Goal: Task Accomplishment & Management: Complete application form

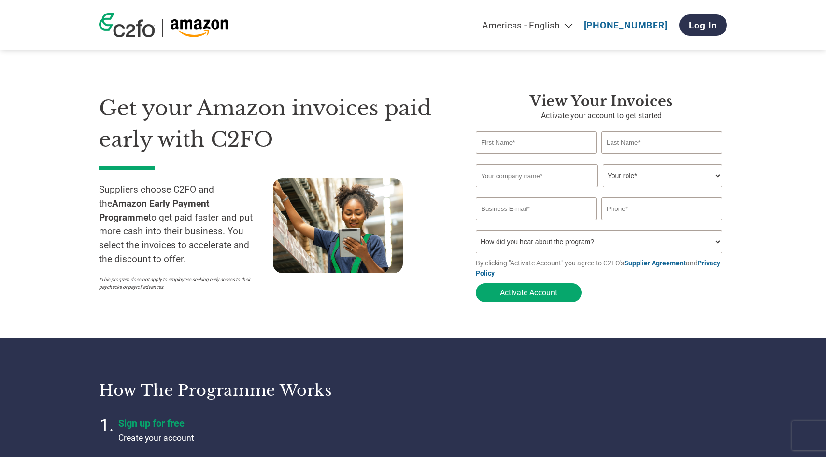
select select "en-[GEOGRAPHIC_DATA]"
click at [210, 202] on strong "Amazon Early Payment Programme" at bounding box center [154, 210] width 111 height 25
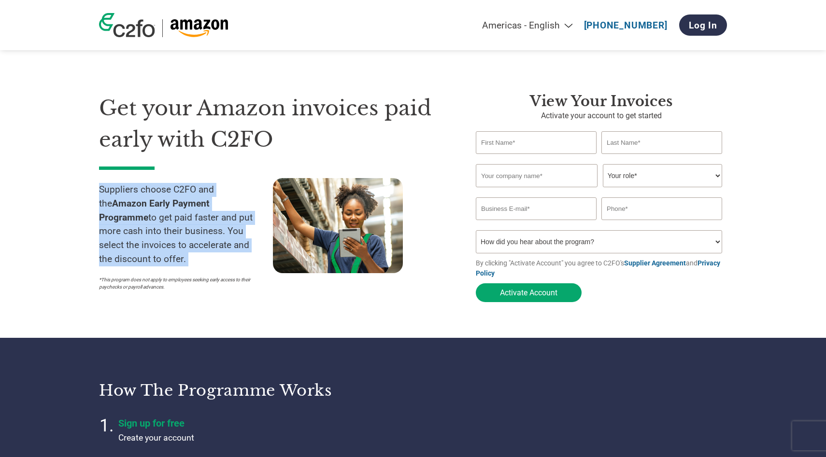
click at [210, 202] on strong "Amazon Early Payment Programme" at bounding box center [154, 210] width 111 height 25
click at [210, 199] on strong "Amazon Early Payment Programme" at bounding box center [154, 210] width 111 height 25
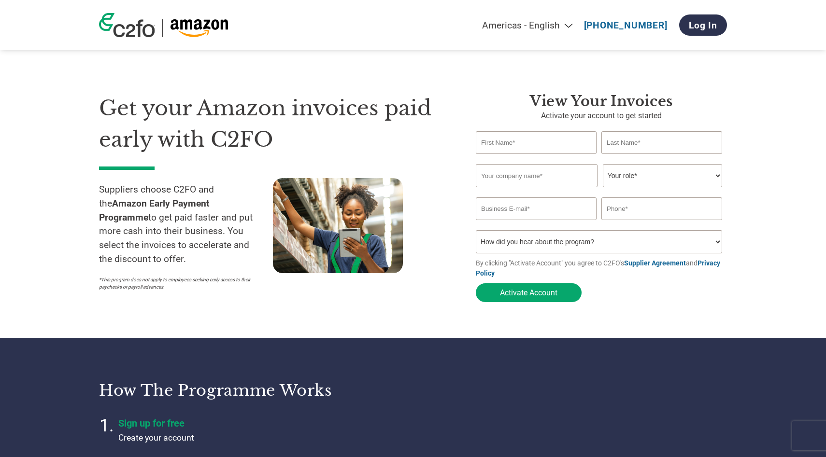
click at [210, 189] on p "Suppliers choose C2FO and the Amazon Early Payment Programme to get paid faster…" at bounding box center [186, 225] width 174 height 84
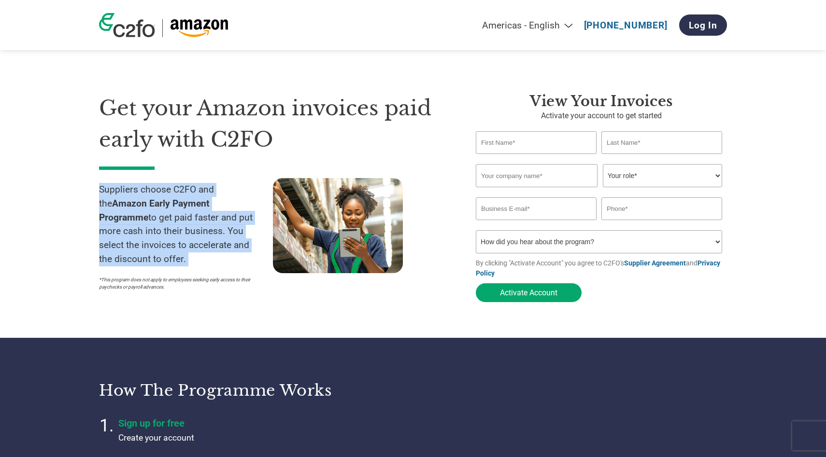
click at [210, 189] on p "Suppliers choose C2FO and the Amazon Early Payment Programme to get paid faster…" at bounding box center [186, 225] width 174 height 84
click at [210, 190] on p "Suppliers choose C2FO and the Amazon Early Payment Programme to get paid faster…" at bounding box center [186, 225] width 174 height 84
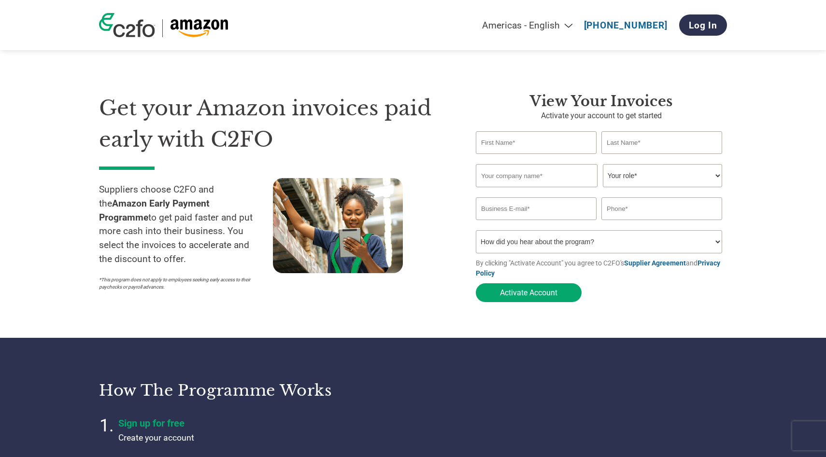
click at [203, 182] on div "Suppliers choose C2FO and the Amazon Early Payment Programme to get paid faster…" at bounding box center [186, 236] width 174 height 117
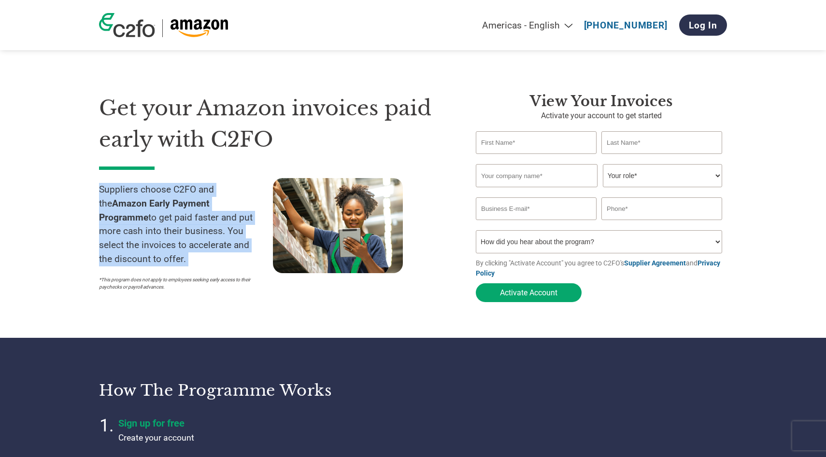
click at [203, 182] on div "Suppliers choose C2FO and the Amazon Early Payment Programme to get paid faster…" at bounding box center [186, 236] width 174 height 117
click at [203, 190] on p "Suppliers choose C2FO and the Amazon Early Payment Programme to get paid faster…" at bounding box center [186, 225] width 174 height 84
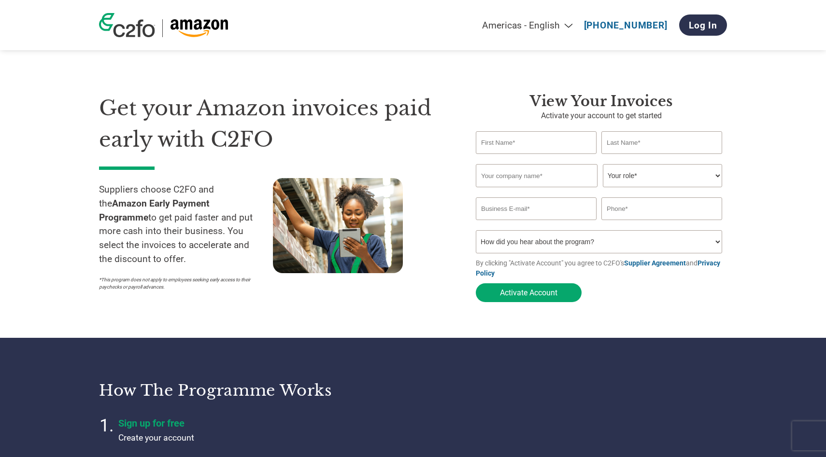
click at [546, 138] on input "text" at bounding box center [536, 142] width 121 height 23
click at [478, 190] on div "Invalid company name or company name is too long" at bounding box center [599, 190] width 246 height 5
click at [493, 172] on input "text" at bounding box center [537, 175] width 122 height 23
click at [720, 176] on select "Your role* CFO Controller Credit Manager Finance Director Treasurer CEO Preside…" at bounding box center [662, 175] width 119 height 23
select select "OWNER_FOUNDER"
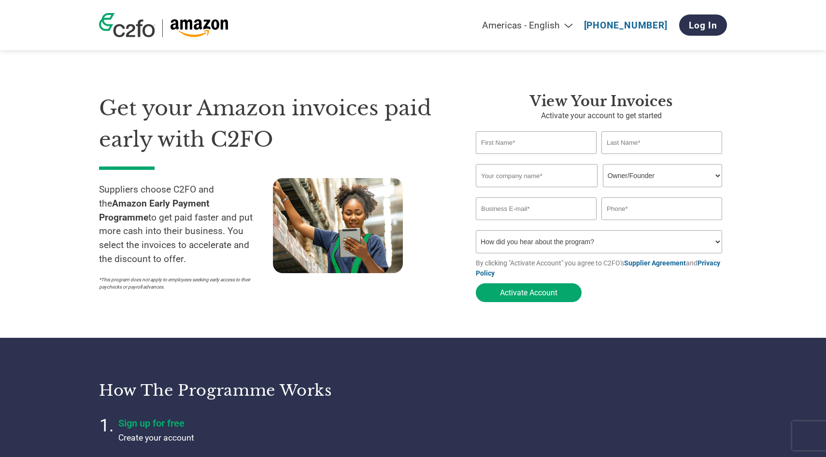
click at [603, 165] on select "Your role* CFO Controller Credit Manager Finance Director Treasurer CEO Preside…" at bounding box center [662, 175] width 119 height 23
click at [557, 220] on input "email" at bounding box center [536, 209] width 121 height 23
click at [506, 240] on select "How did you hear about the program? Received a letter Email Social Media Online…" at bounding box center [599, 241] width 246 height 23
click at [539, 158] on div "Invalid first name or first name is too long" at bounding box center [536, 157] width 121 height 5
click at [537, 145] on input "text" at bounding box center [536, 142] width 121 height 23
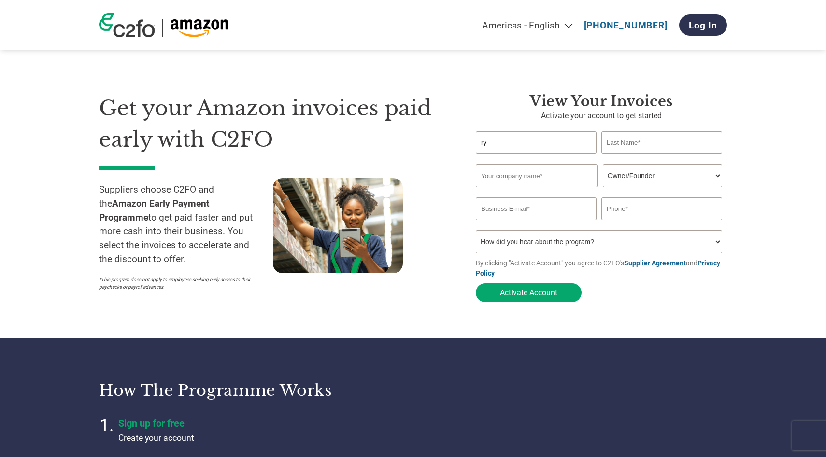
type input "r"
type input "[PERSON_NAME]"
type input "Nutrition Up Ltd"
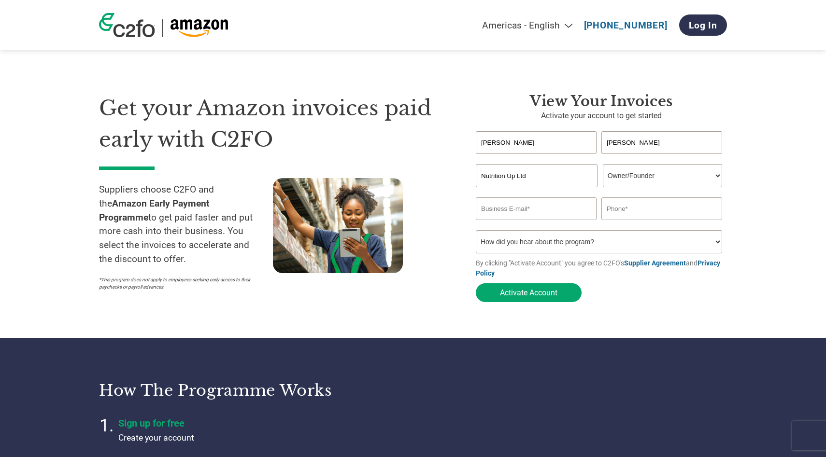
click at [487, 227] on div "Inavlid Email Address" at bounding box center [536, 223] width 121 height 5
click at [499, 219] on input "email" at bounding box center [536, 209] width 121 height 23
type input "[PERSON_NAME][EMAIL_ADDRESS][DOMAIN_NAME]"
click at [517, 258] on form "[PERSON_NAME] Invalid first name or first name is too long Invalid last name or…" at bounding box center [601, 219] width 251 height 176
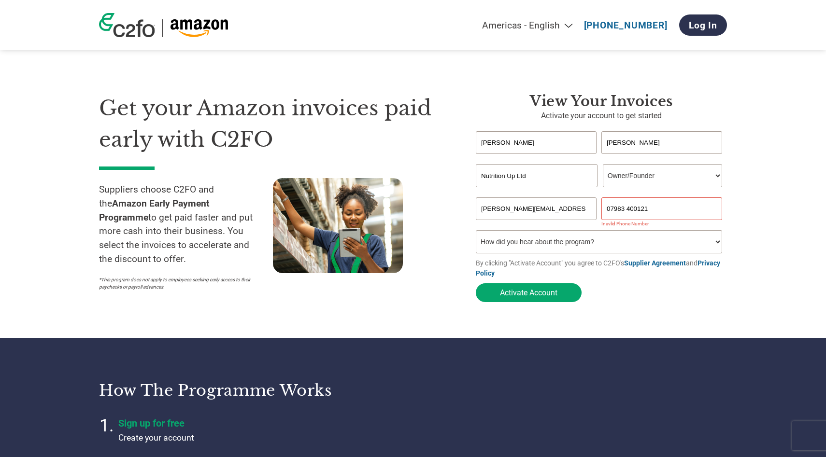
click at [664, 211] on input "07983 400121" at bounding box center [661, 209] width 121 height 23
type input "7983400121"
type input "07983400121"
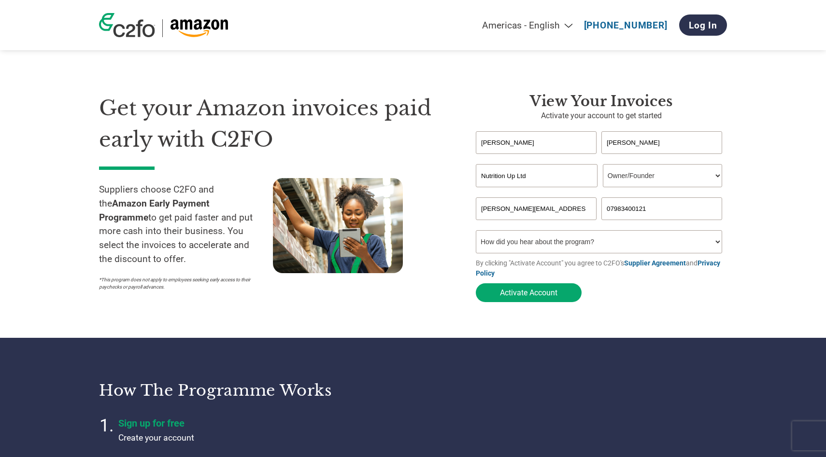
click at [612, 241] on select "How did you hear about the program? Received a letter Email Social Media Online…" at bounding box center [599, 241] width 246 height 23
select select "Other"
click at [476, 233] on select "How did you hear about the program? Received a letter Email Social Media Online…" at bounding box center [599, 241] width 246 height 23
click at [529, 302] on button "Activate Account" at bounding box center [529, 293] width 106 height 19
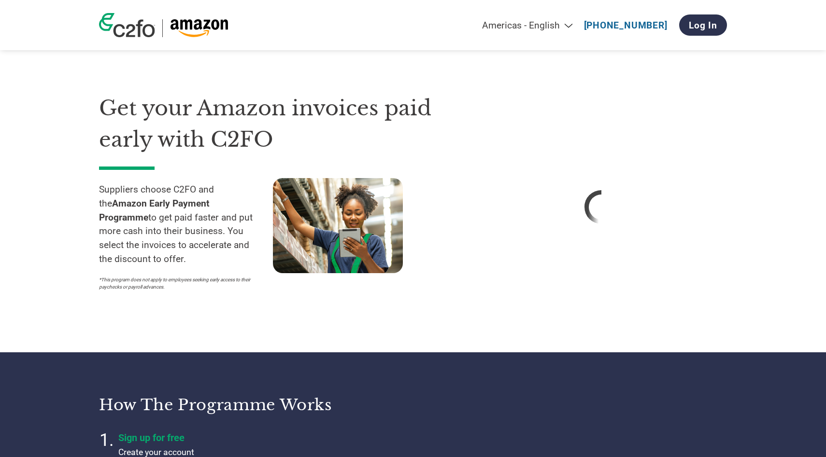
select select "en-[GEOGRAPHIC_DATA]"
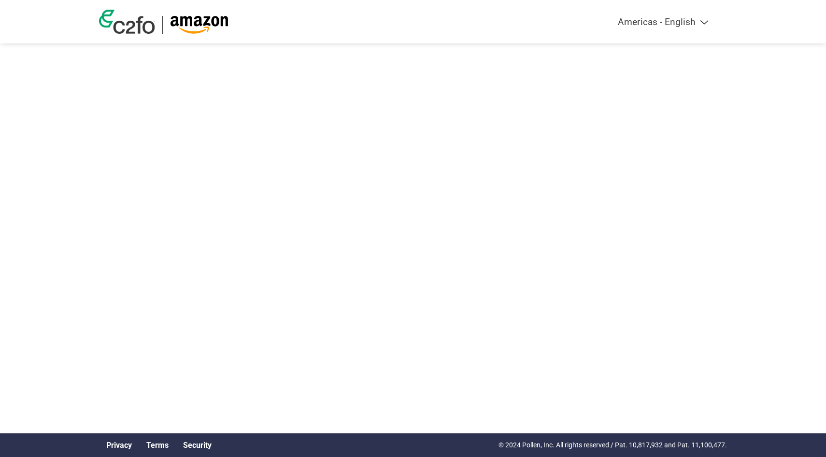
select select "en-[GEOGRAPHIC_DATA]"
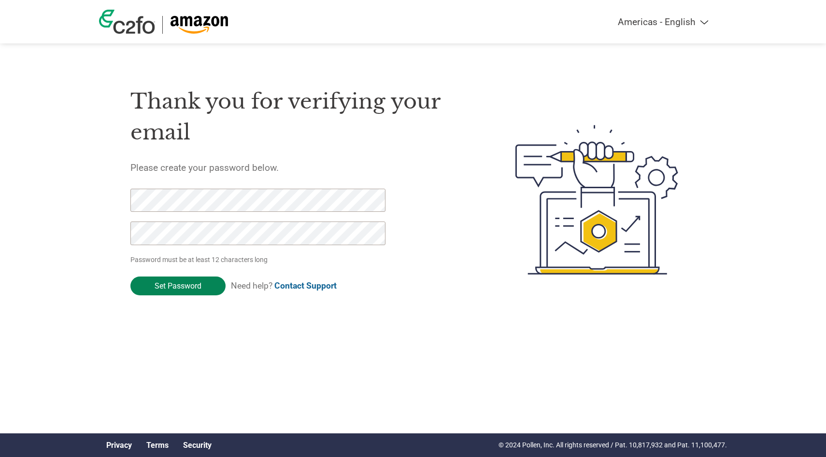
click at [208, 291] on input "Set Password" at bounding box center [177, 286] width 95 height 19
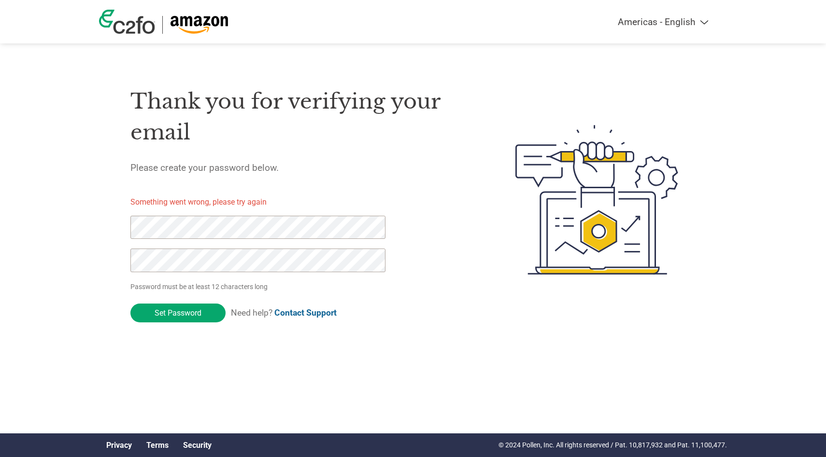
click at [275, 214] on form "Something went wrong, please try again Password must be at least 12 characters …" at bounding box center [265, 258] width 271 height 139
click at [83, 297] on div "Americas - English Américas - Español Américas - Português Amériques - Français…" at bounding box center [413, 161] width 826 height 323
click at [152, 314] on input "Set Password" at bounding box center [177, 313] width 95 height 19
click at [48, 222] on div "Americas - English Américas - Español Américas - Português Amériques - Français…" at bounding box center [413, 161] width 826 height 323
click at [153, 313] on input "Set Password" at bounding box center [177, 313] width 95 height 19
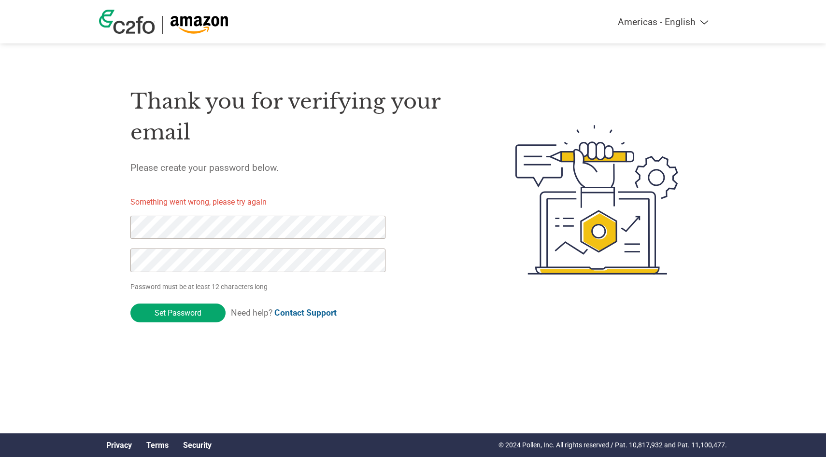
click at [206, 208] on form "Something went wrong, please try again Password must be at least 12 characters …" at bounding box center [265, 258] width 271 height 139
click at [21, 264] on div "Americas - English Américas - Español Américas - Português Amériques - Français…" at bounding box center [413, 161] width 826 height 323
click at [155, 312] on input "Set Password" at bounding box center [177, 313] width 95 height 19
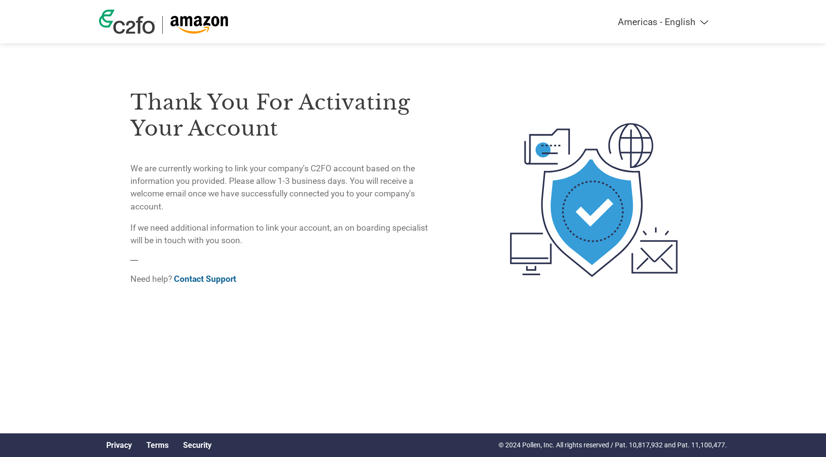
click at [383, 162] on p "We are currently working to link your company’s C2FO account based on the infor…" at bounding box center [282, 187] width 305 height 51
